Goal: Task Accomplishment & Management: Complete application form

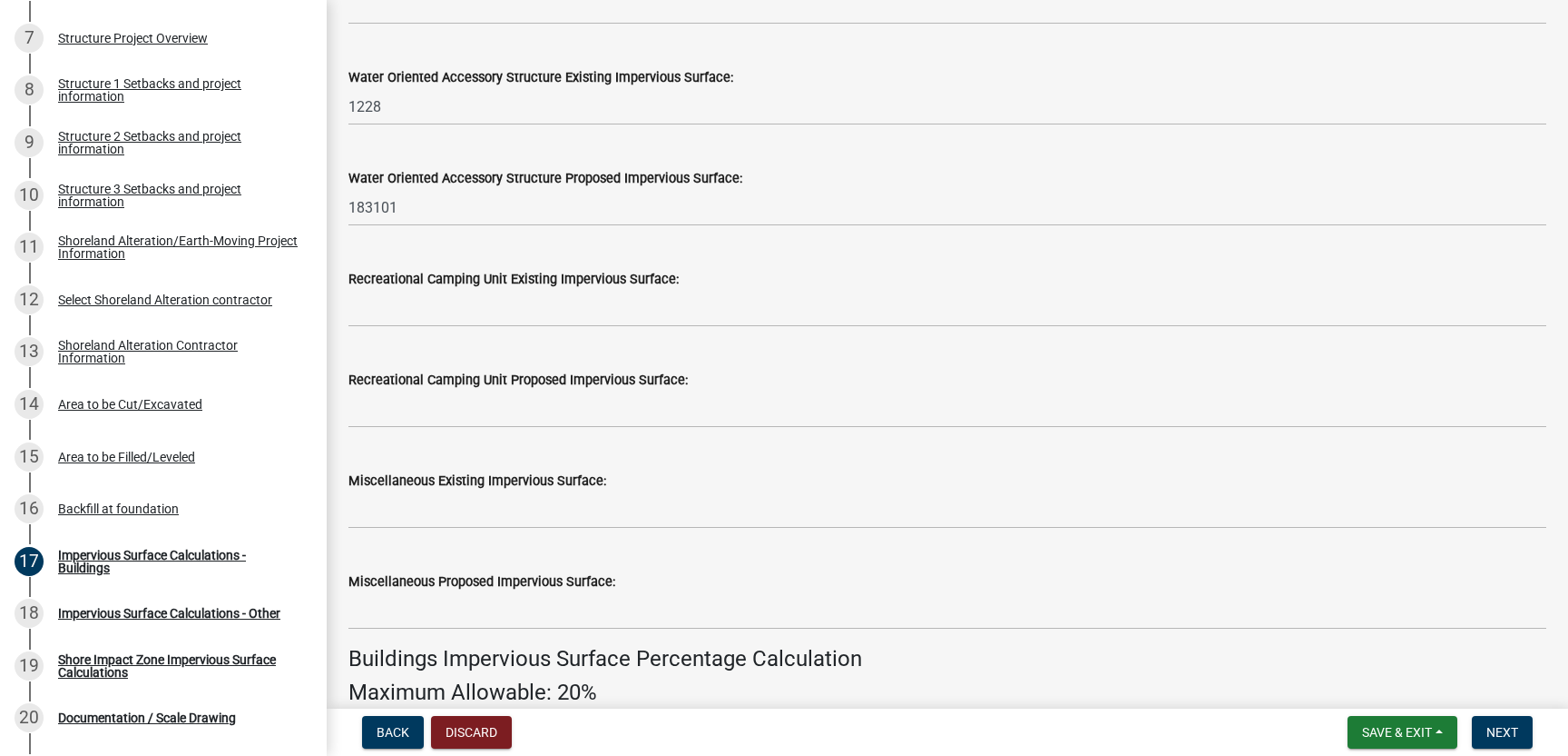
scroll to position [633, 0]
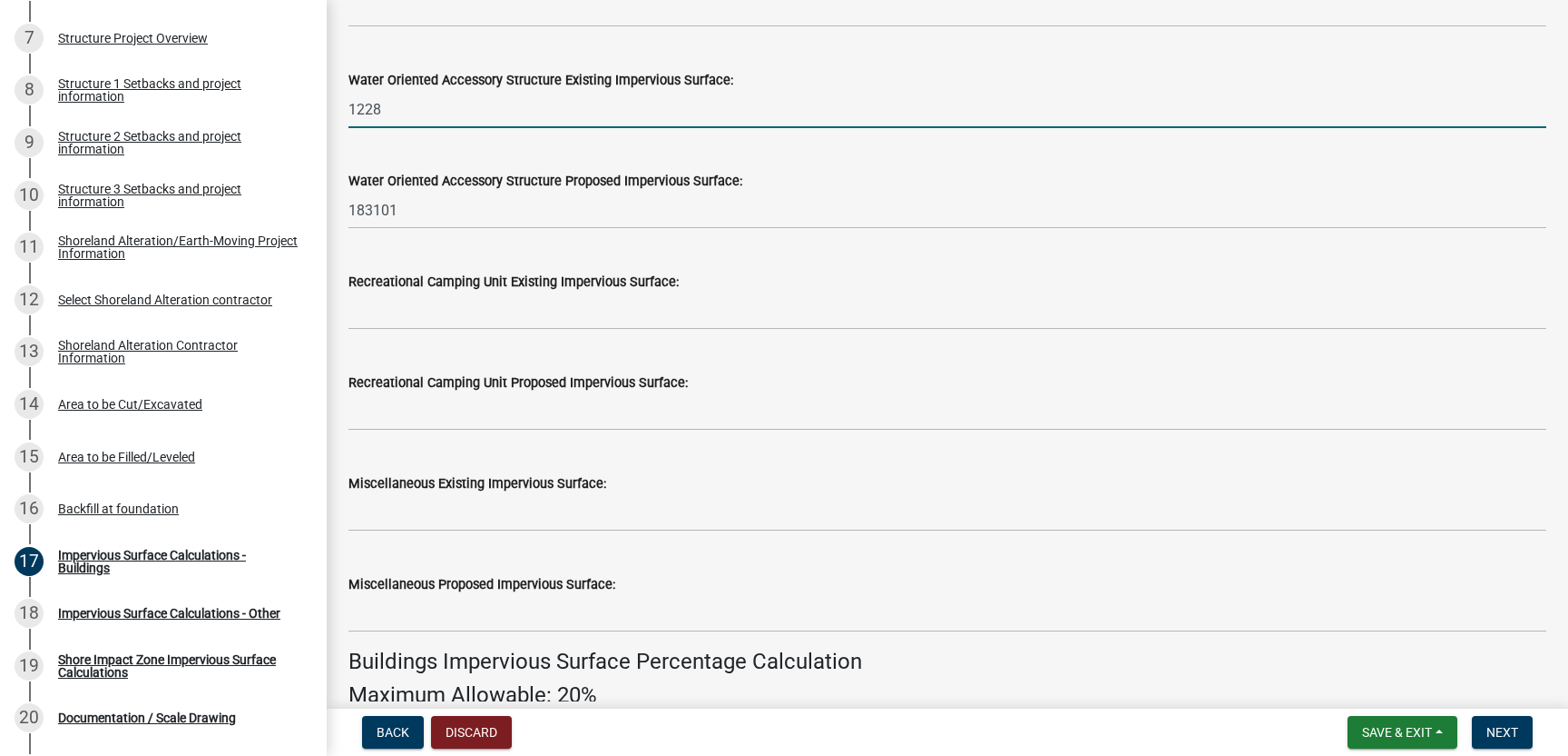
click at [400, 106] on input "1228" at bounding box center [948, 109] width 1198 height 37
type input "1"
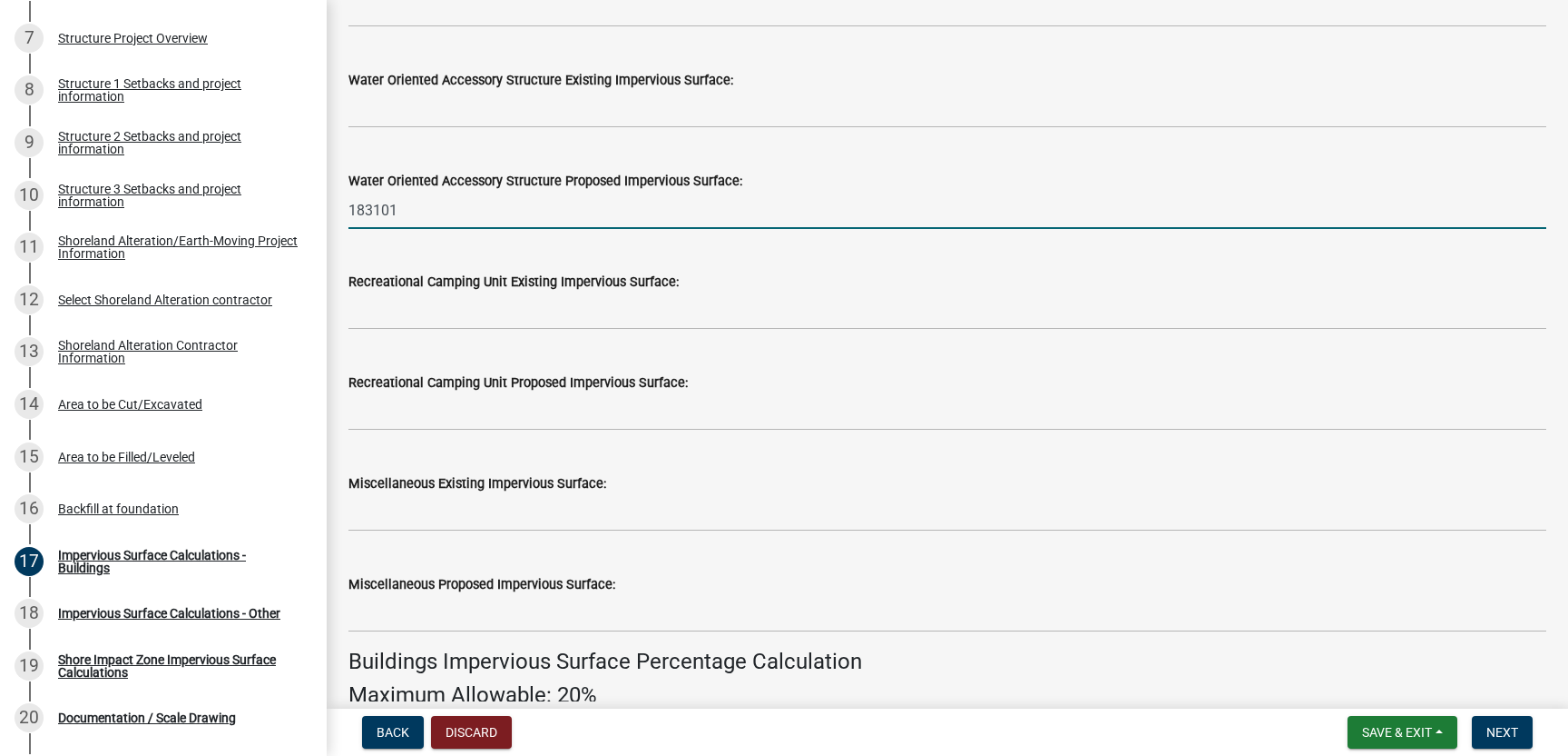
click at [402, 208] on input "183101" at bounding box center [948, 210] width 1198 height 37
type input "1"
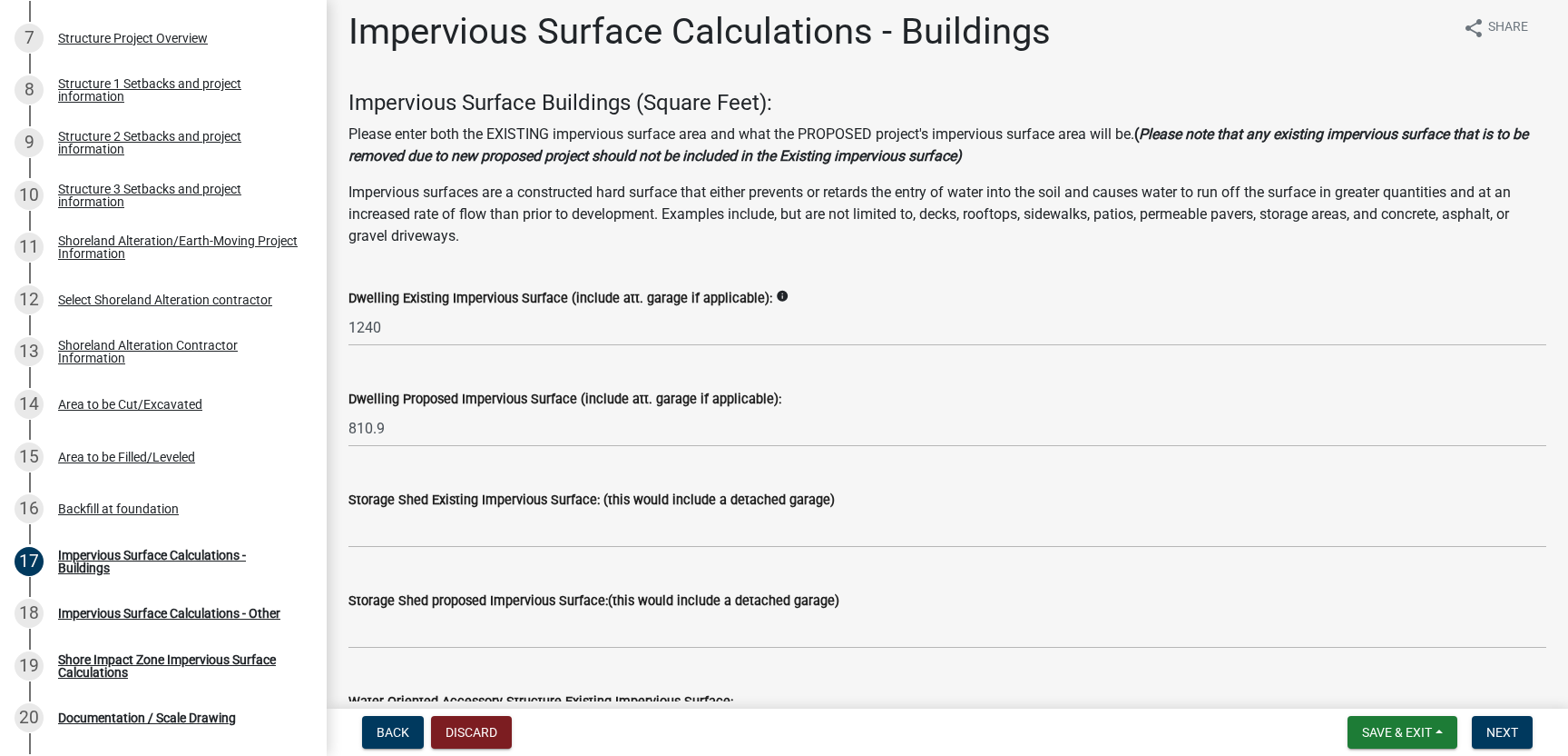
scroll to position [21, 0]
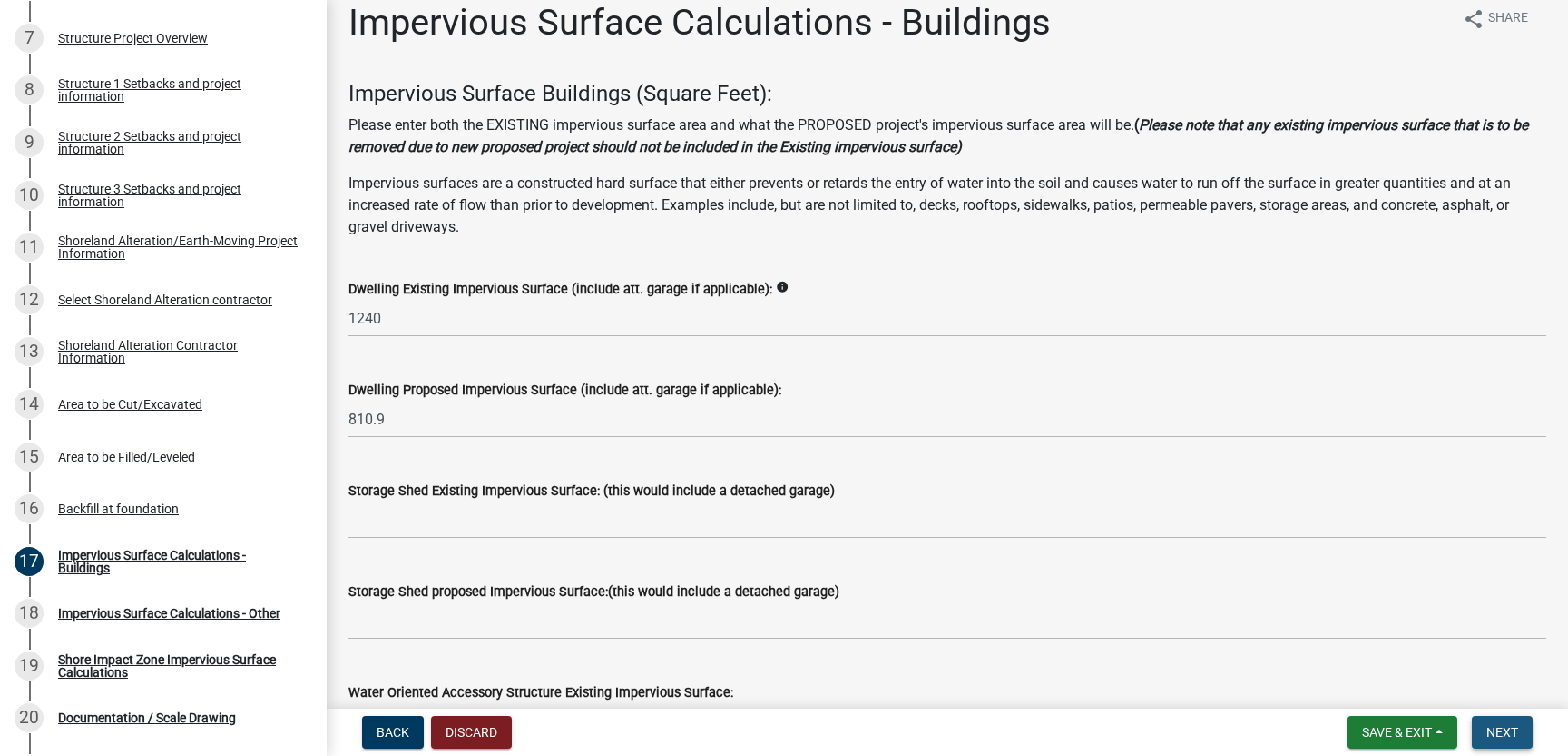
click at [1502, 732] on span "Next" at bounding box center [1503, 732] width 32 height 15
click at [1500, 727] on span "Next" at bounding box center [1503, 732] width 32 height 15
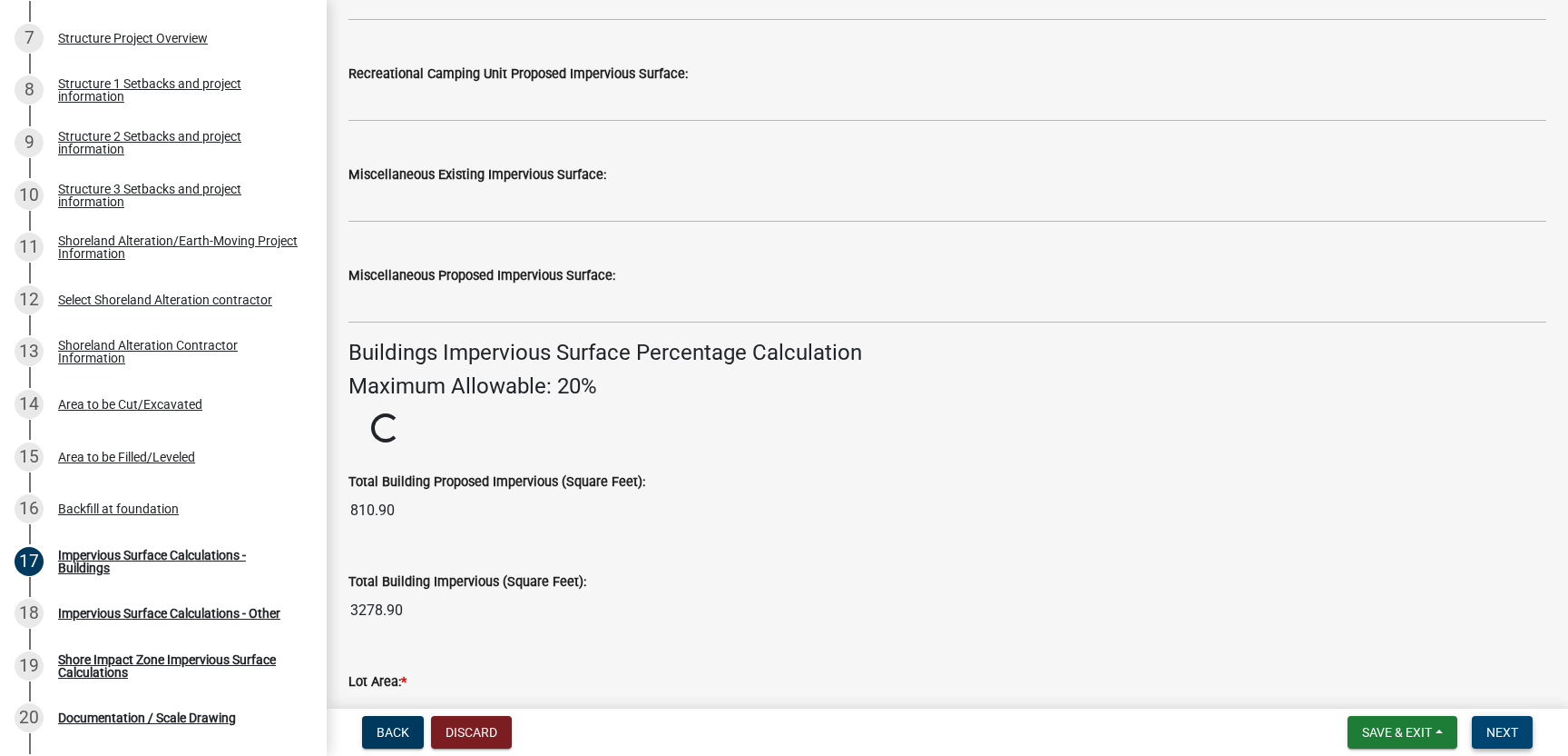
scroll to position [941, 0]
click at [1393, 730] on span "Save & Exit" at bounding box center [1396, 732] width 70 height 15
click at [1367, 638] on button "Save" at bounding box center [1385, 641] width 146 height 44
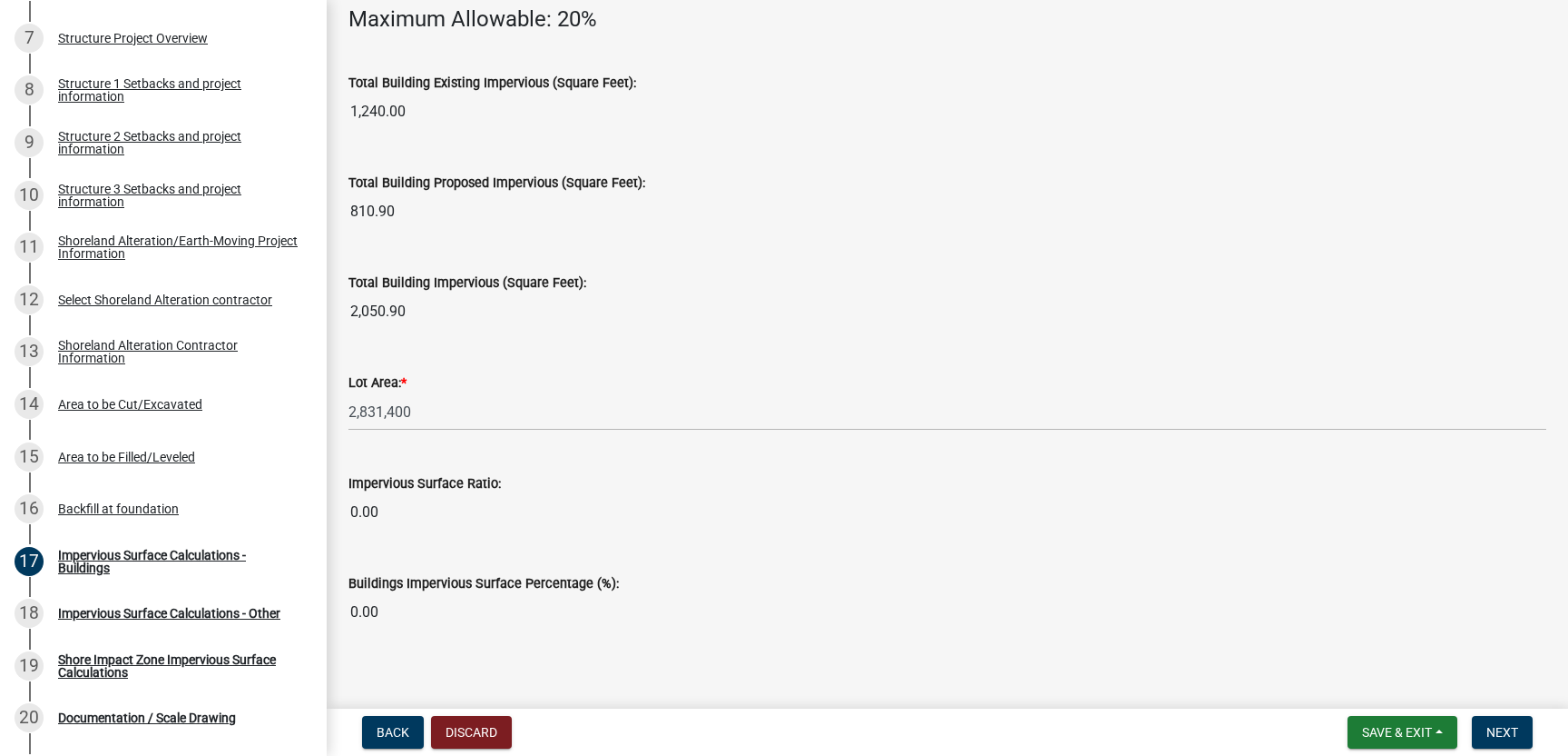
scroll to position [1325, 0]
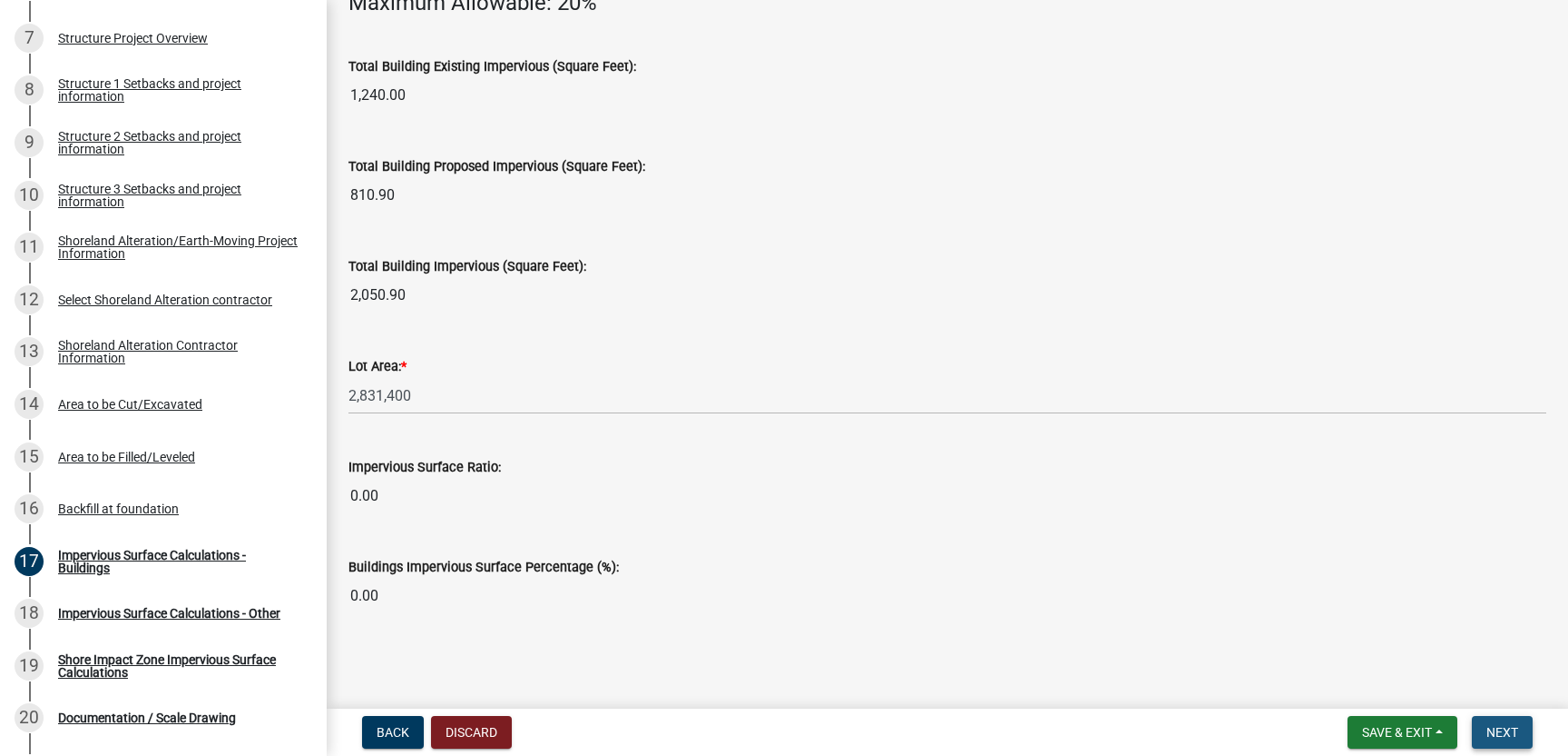
click at [1502, 731] on span "Next" at bounding box center [1503, 732] width 32 height 15
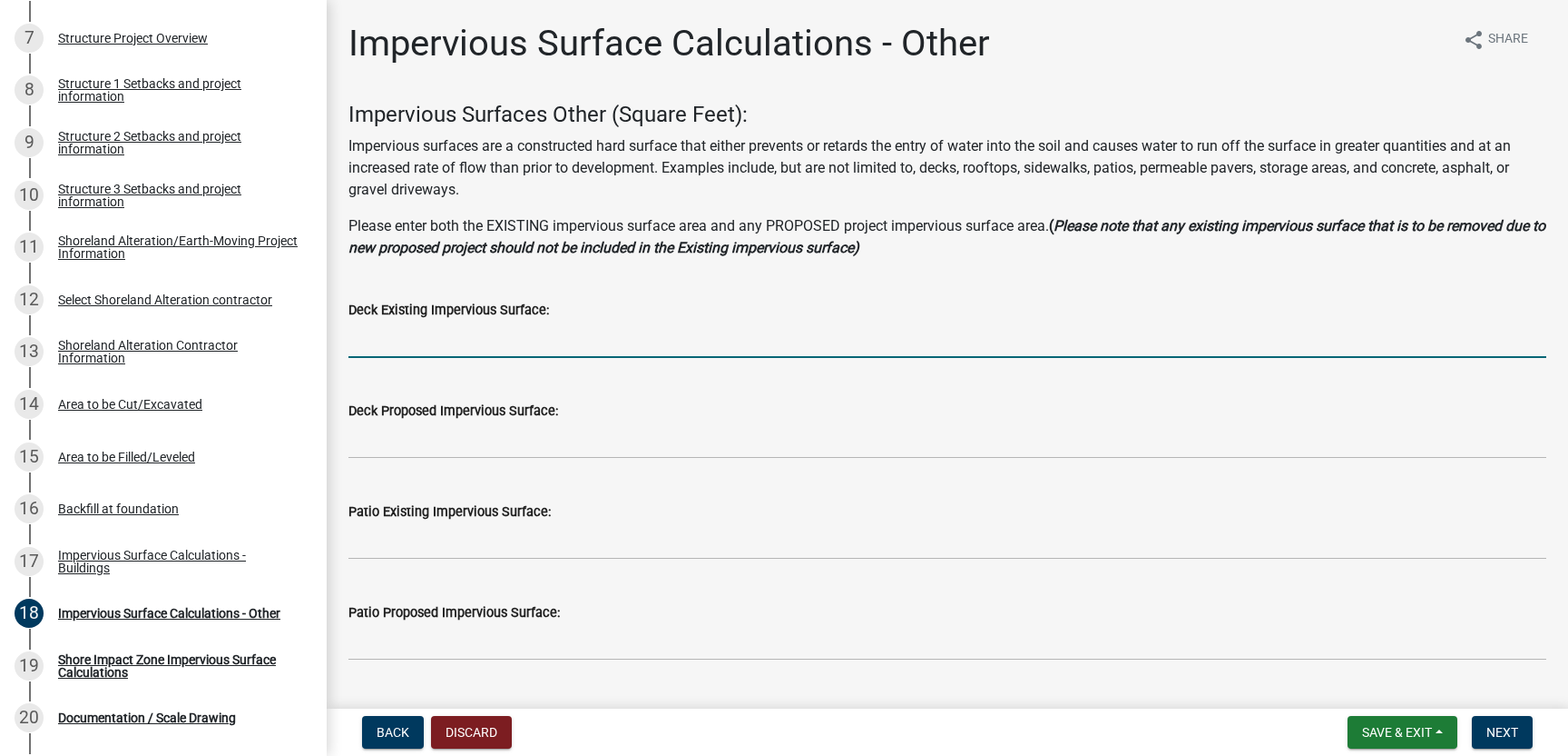
click at [410, 338] on input "text" at bounding box center [948, 339] width 1198 height 37
click at [364, 340] on input "12 x 28'" at bounding box center [948, 339] width 1198 height 37
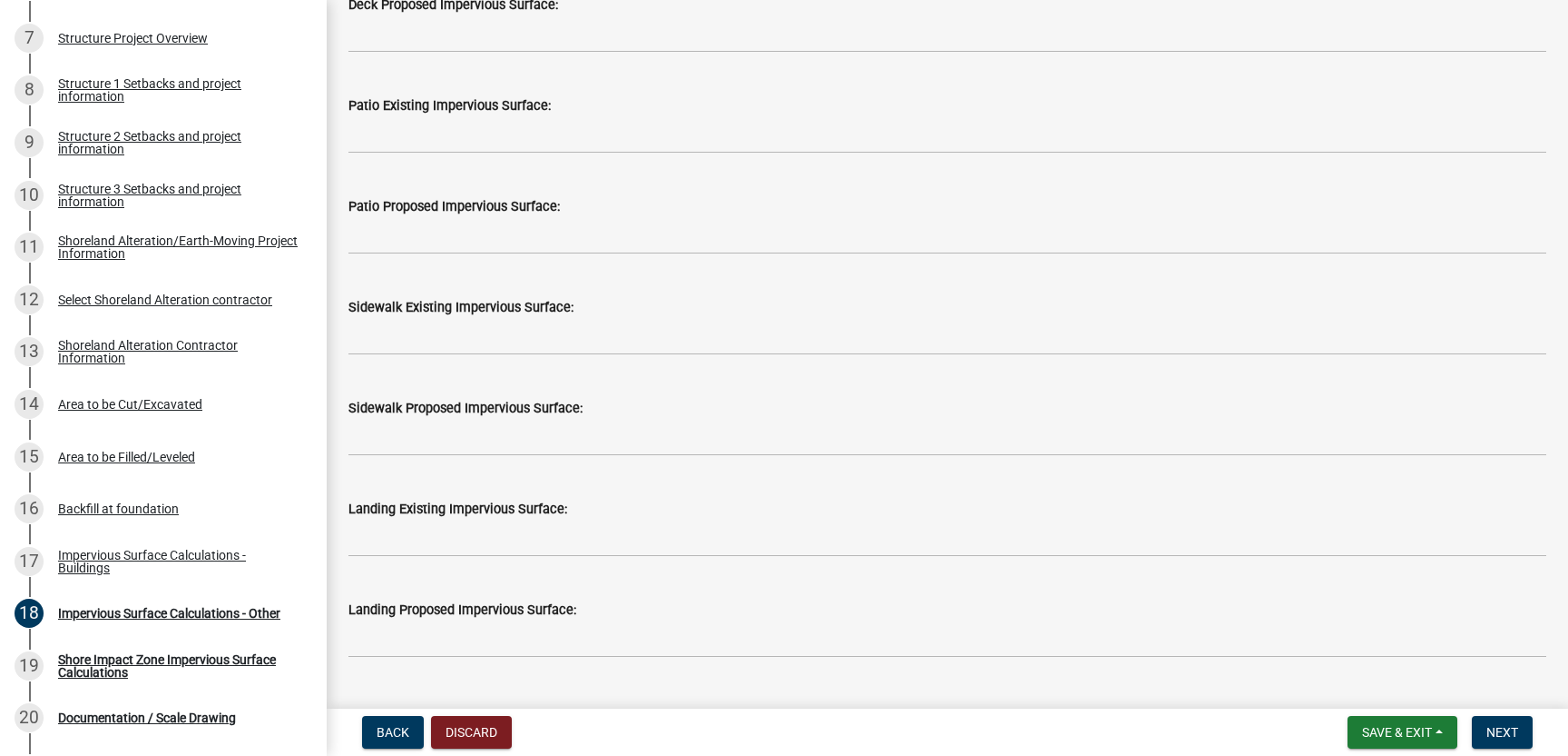
scroll to position [413, 0]
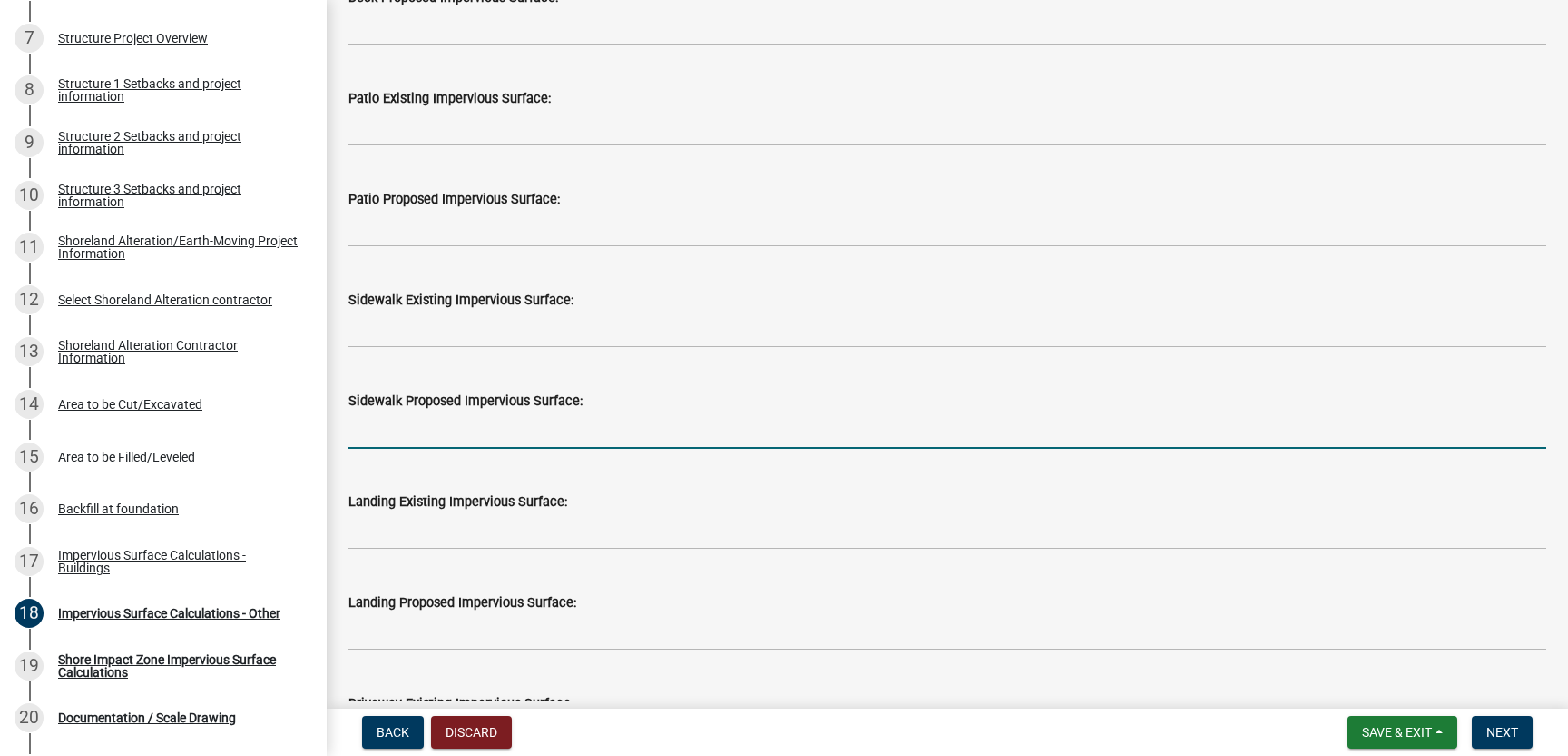
type input "1228"
click at [502, 434] on input "text" at bounding box center [948, 430] width 1198 height 37
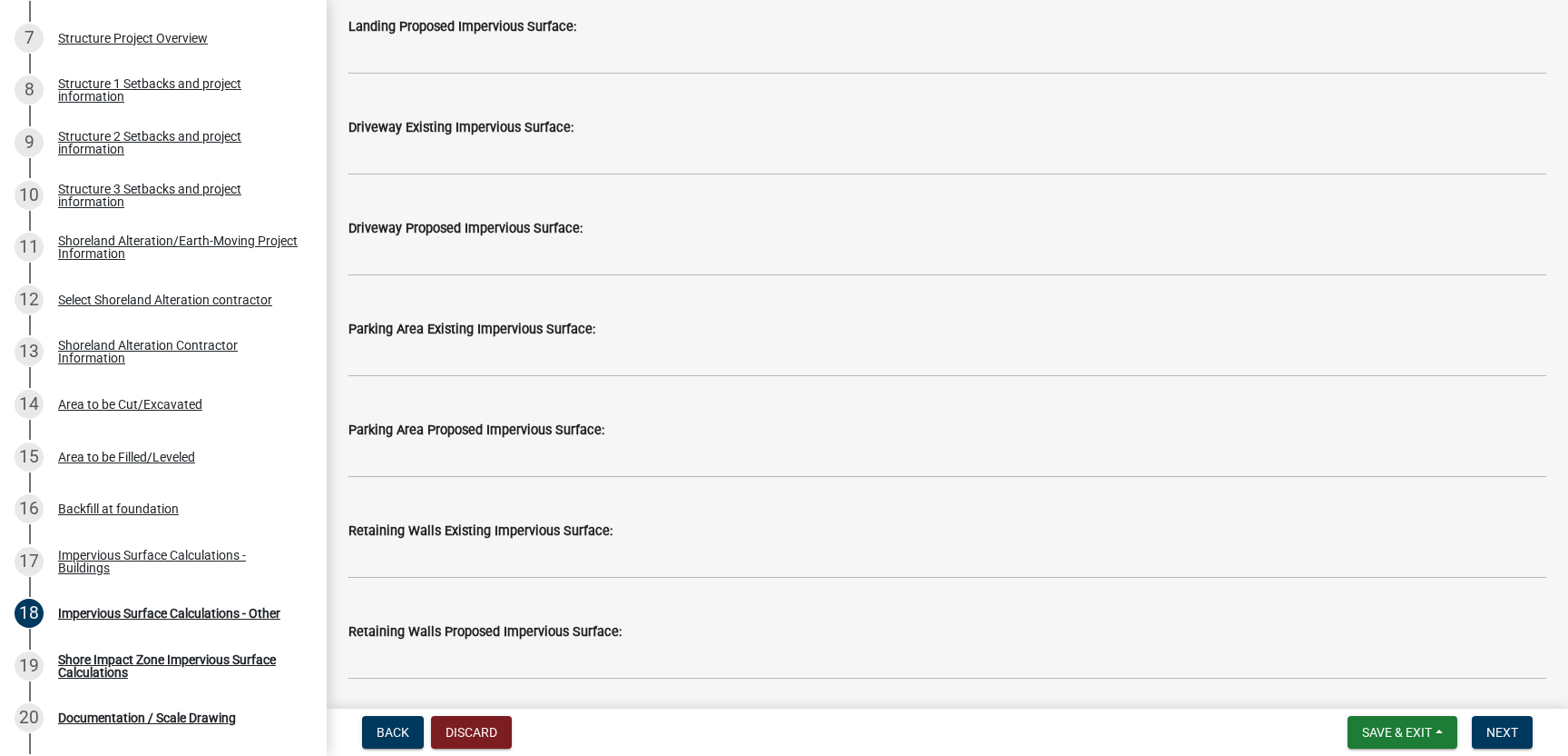
scroll to position [990, 0]
